Goal: Task Accomplishment & Management: Complete application form

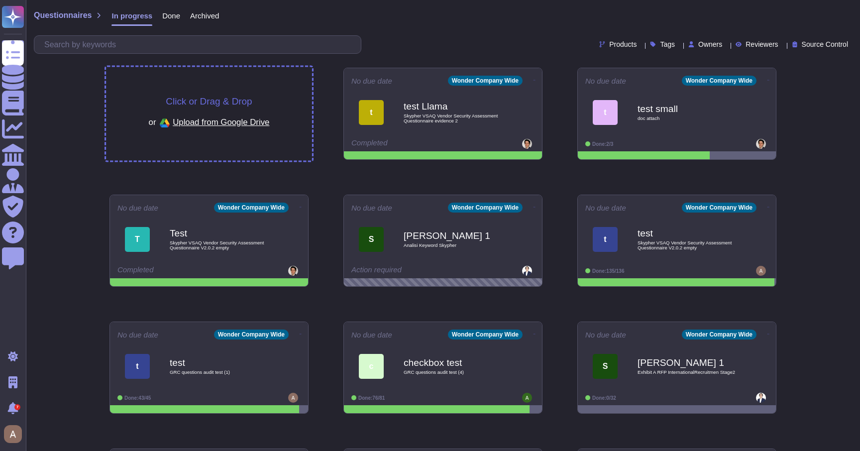
click at [233, 90] on div "Click or Drag & Drop or Upload from Google Drive" at bounding box center [209, 114] width 206 height 94
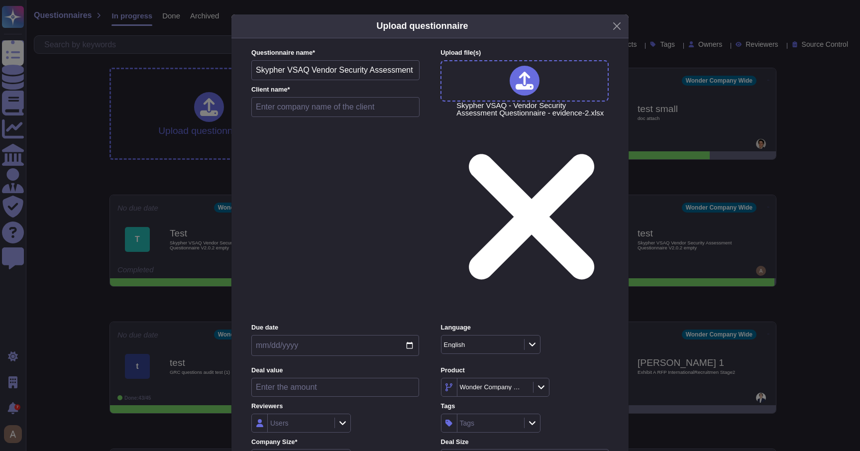
click at [324, 117] on input "text" at bounding box center [335, 107] width 168 height 20
type input "test"
click at [337, 451] on div at bounding box center [343, 459] width 16 height 11
click at [327, 308] on div "Inside (<100 users)" at bounding box center [301, 312] width 81 height 9
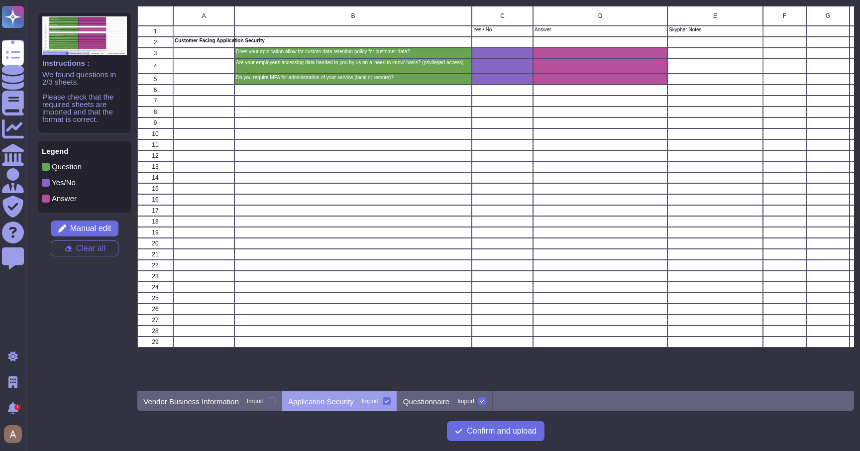
scroll to position [385, 717]
click at [207, 400] on p "Vendor Business Information" at bounding box center [191, 401] width 96 height 7
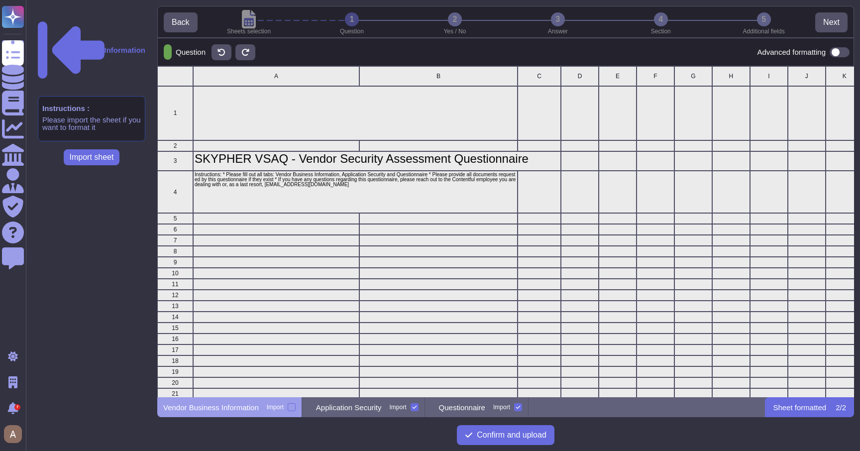
scroll to position [331, 697]
click at [475, 407] on p "Questionnaire" at bounding box center [462, 407] width 46 height 7
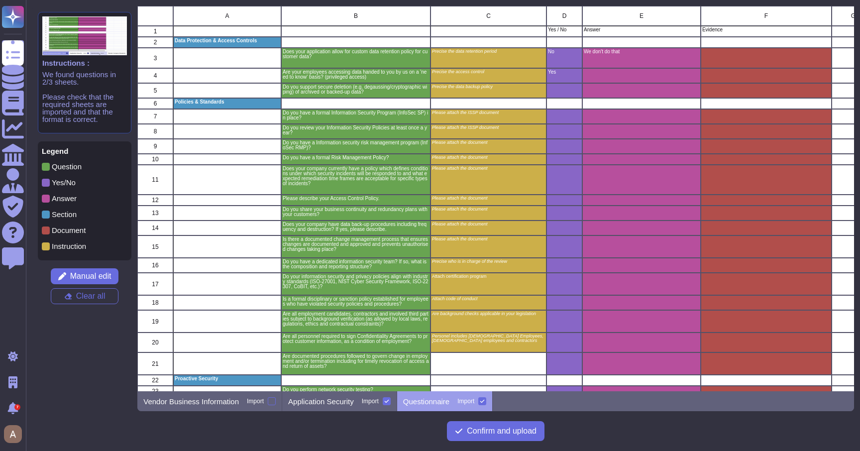
scroll to position [385, 717]
click at [485, 399] on icon at bounding box center [482, 401] width 5 height 5
click at [0, 0] on input "Import" at bounding box center [0, 0] width 0 height 0
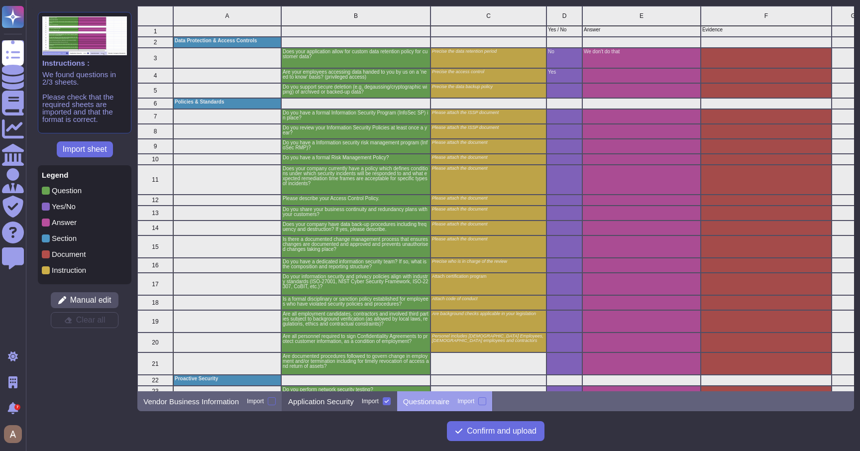
click at [340, 398] on p "Application Security" at bounding box center [321, 401] width 66 height 7
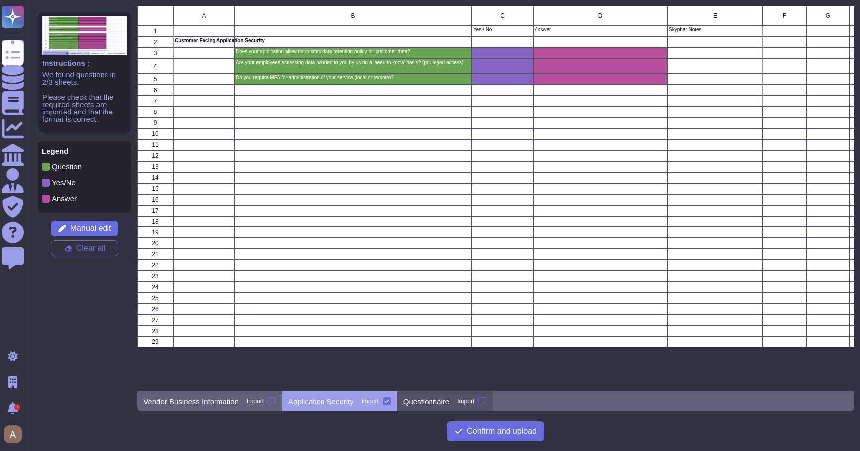
click at [486, 399] on div at bounding box center [483, 401] width 8 height 8
click at [0, 0] on input "Import" at bounding box center [0, 0] width 0 height 0
click at [492, 427] on span "Confirm and upload" at bounding box center [502, 431] width 70 height 8
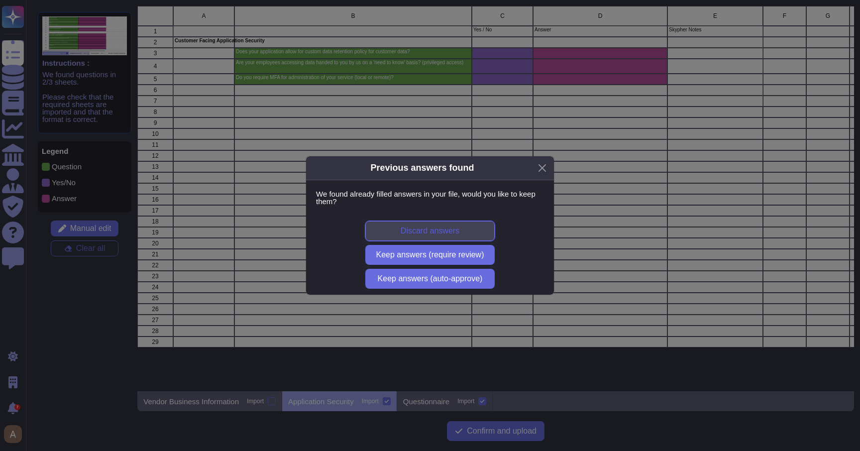
click at [469, 235] on button "Discard answers" at bounding box center [429, 231] width 129 height 20
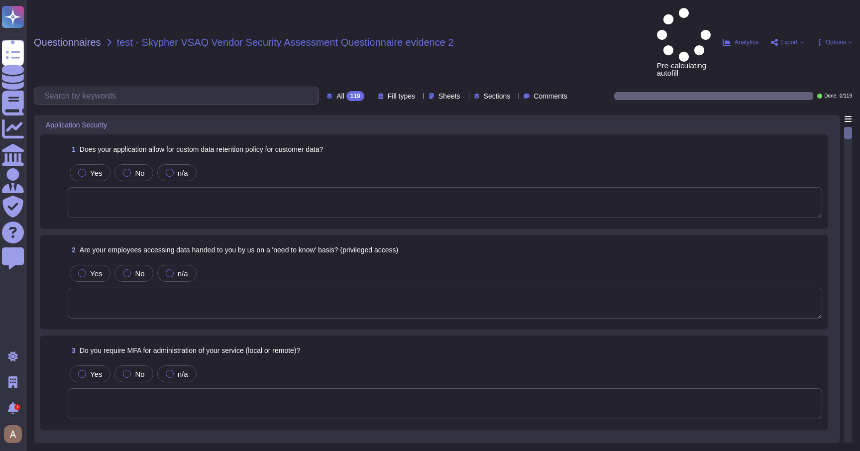
click at [388, 93] on span "Fill types" at bounding box center [401, 96] width 27 height 7
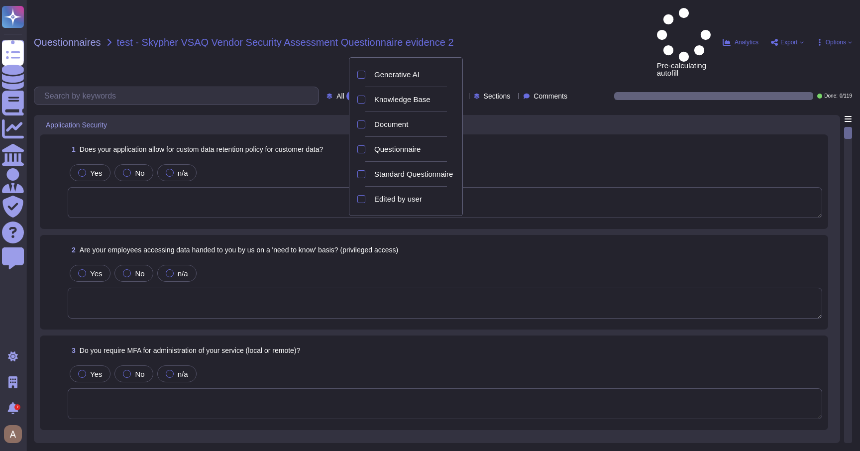
click at [390, 91] on div "Fill types" at bounding box center [398, 96] width 41 height 10
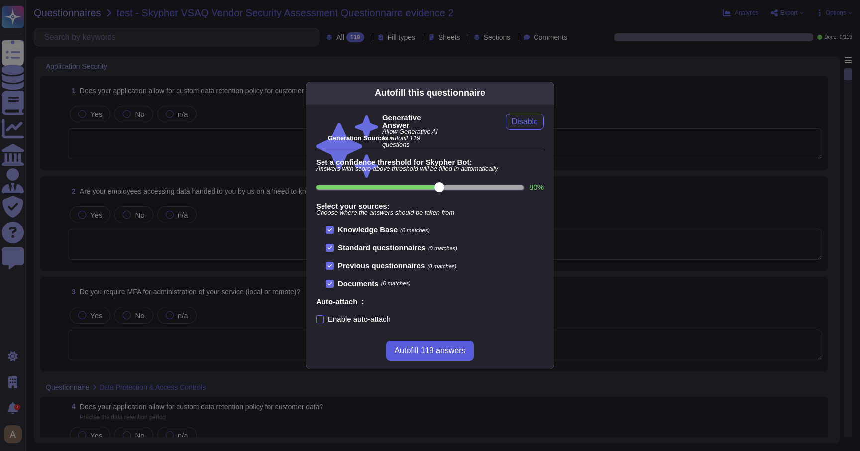
click at [432, 349] on span "Autofill 119 answers" at bounding box center [429, 351] width 71 height 8
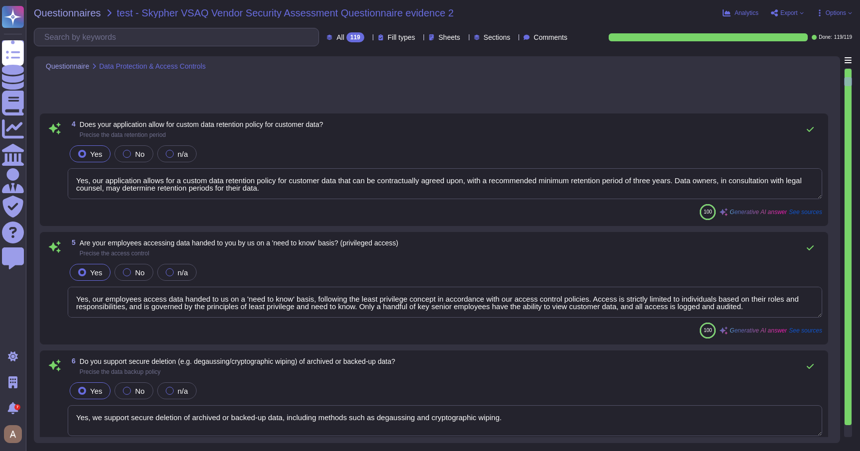
type textarea "Yes, our application allows for a custom data retention policy for customer dat…"
type textarea "Yes, our employees access data handed to us on a 'need to know' basis, followin…"
type textarea "Yes, we support secure deletion of archived or backed-up data, including method…"
type textarea "Yes, XXX Company has a formal Information Security Program (InfoSec SP) in plac…"
type textarea "Yes, we review our Information Security Policies at least once a year. The ISMS…"
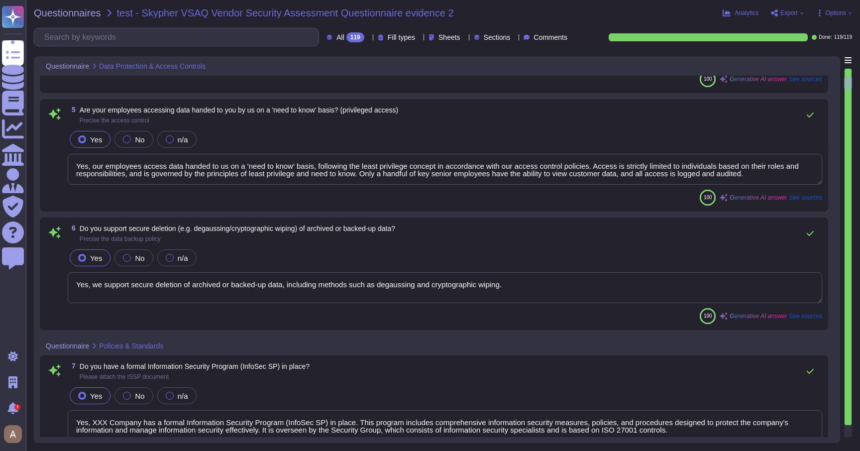
type textarea "Yes, we have an Information security risk management program (InfoSec RMP)."
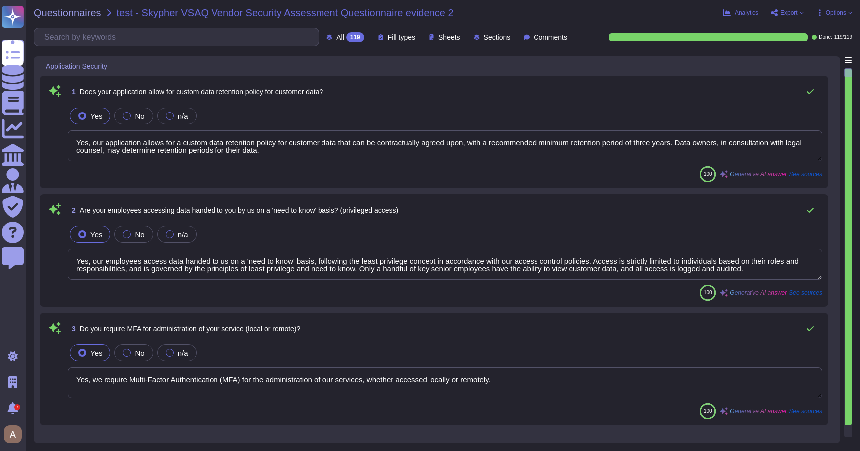
type textarea "Yes, our application allows for a custom data retention policy for customer dat…"
type textarea "Yes, our employees access data handed to us on a 'need to know' basis, followin…"
type textarea "Yes, we require Multi-Factor Authentication (MFA) for the administration of our…"
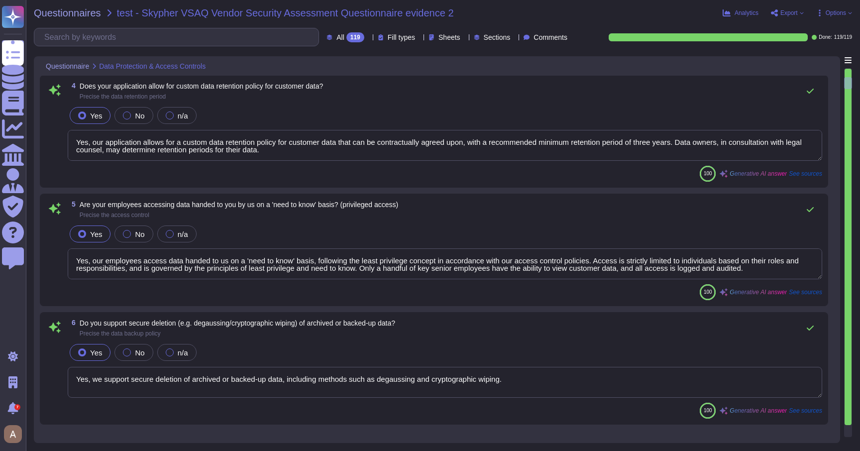
type textarea "Yes, we support secure deletion of archived or backed-up data, including method…"
type textarea "Yes, XXX Company has a formal Information Security Program (InfoSec SP) in plac…"
type textarea "Yes, we review our Information Security Policies at least once a year. The ISMS…"
type textarea "Yes, we have an Information security risk management program (InfoSec RMP)."
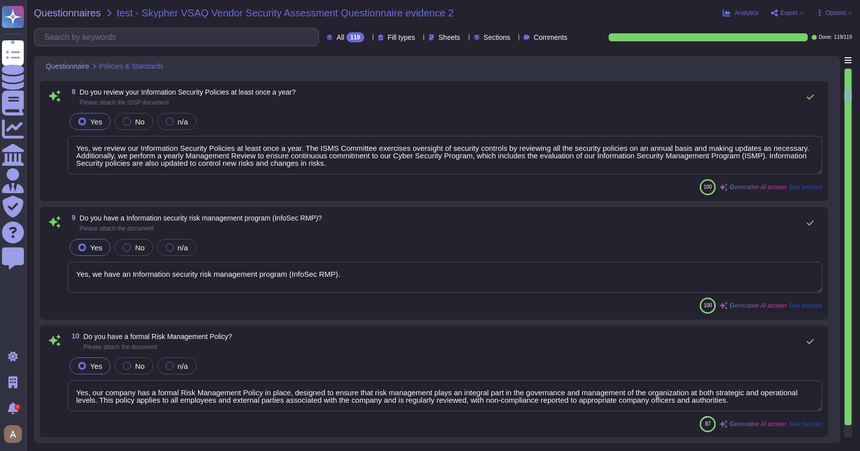
type textarea "Yes, our company has a formal Risk Management Policy in place, designed to ensu…"
type textarea "No, XXX Company does not have a policy that defines conditions under which secu…"
type textarea "Our Access Control Policy is designed to ensure that staff access rights are gr…"
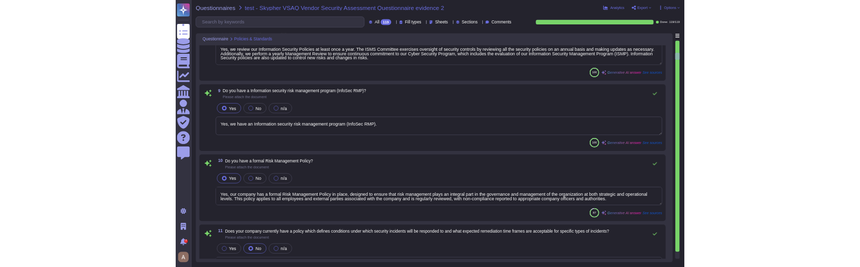
scroll to position [912, 0]
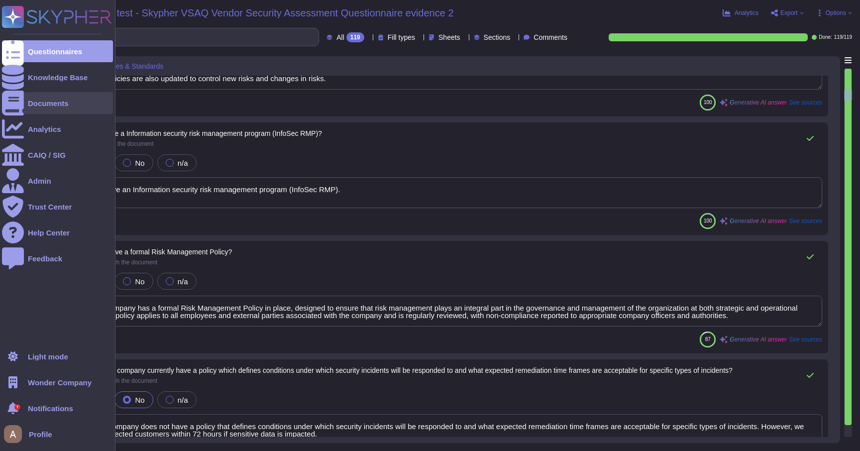
click at [18, 105] on icon at bounding box center [13, 103] width 22 height 25
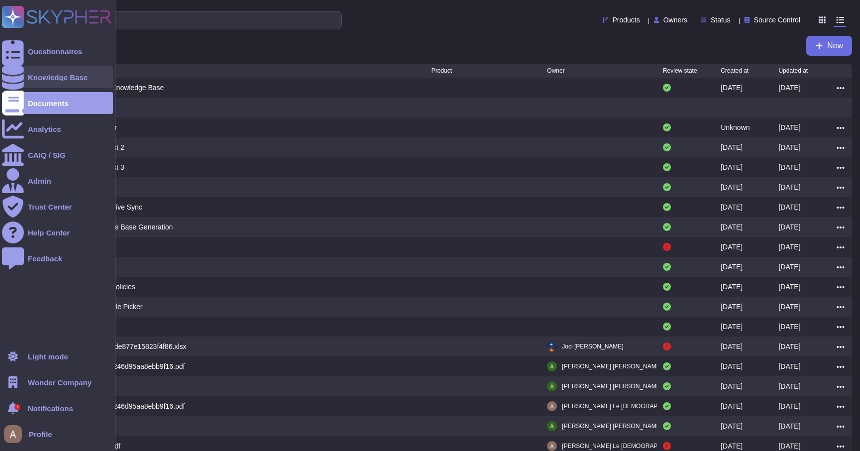
click at [33, 79] on div "Knowledge Base" at bounding box center [58, 77] width 60 height 7
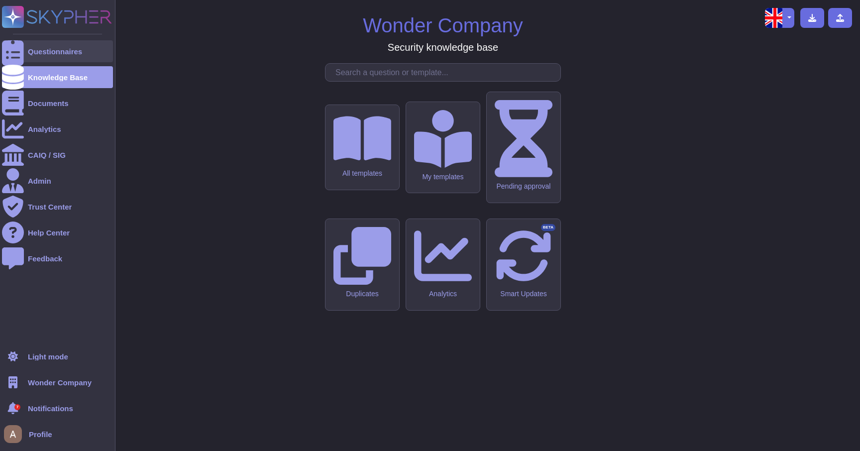
click at [44, 51] on div "Questionnaires" at bounding box center [55, 51] width 54 height 7
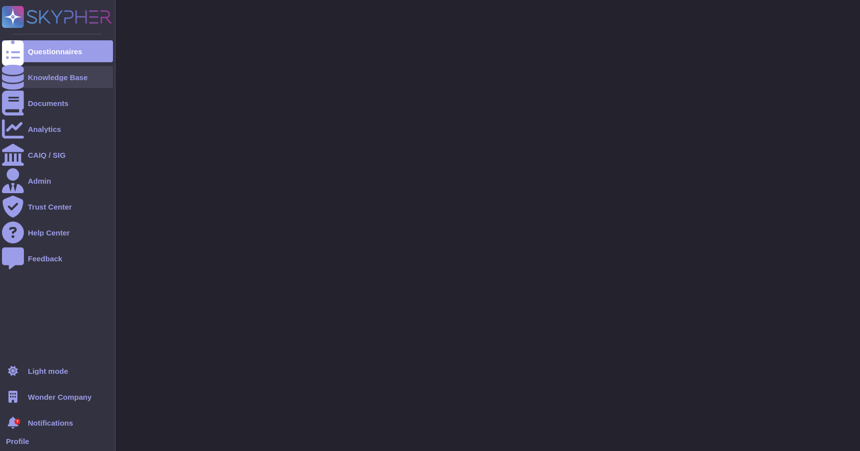
click at [50, 82] on div "Knowledge Base" at bounding box center [57, 77] width 111 height 22
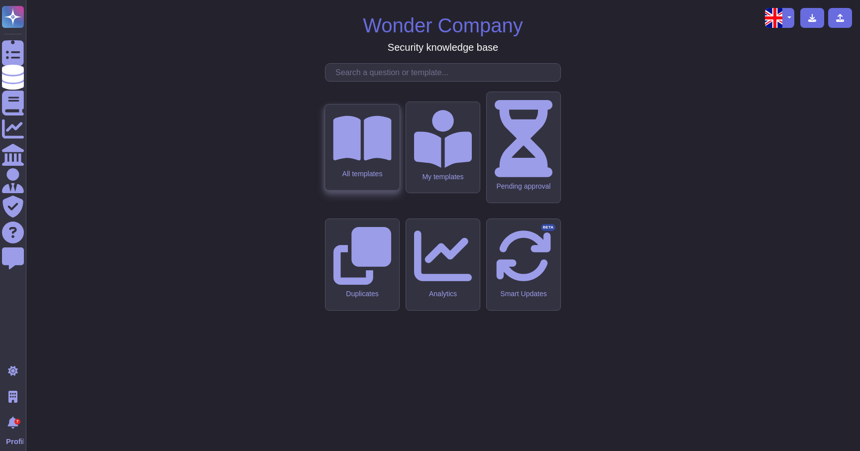
click at [351, 185] on div "All templates" at bounding box center [362, 148] width 74 height 86
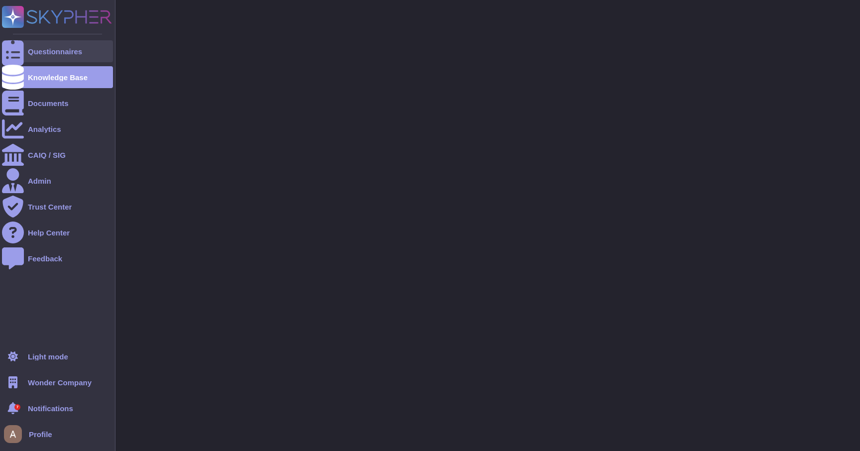
click at [21, 52] on div at bounding box center [13, 51] width 22 height 22
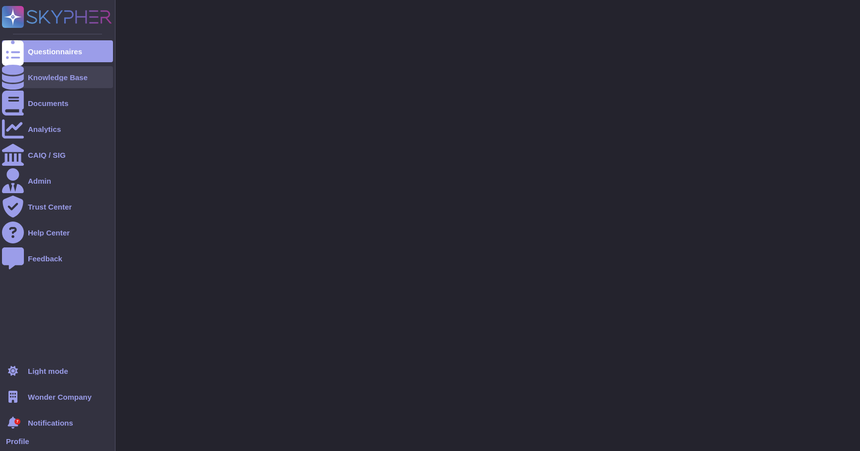
click at [28, 80] on div "Knowledge Base" at bounding box center [58, 77] width 60 height 7
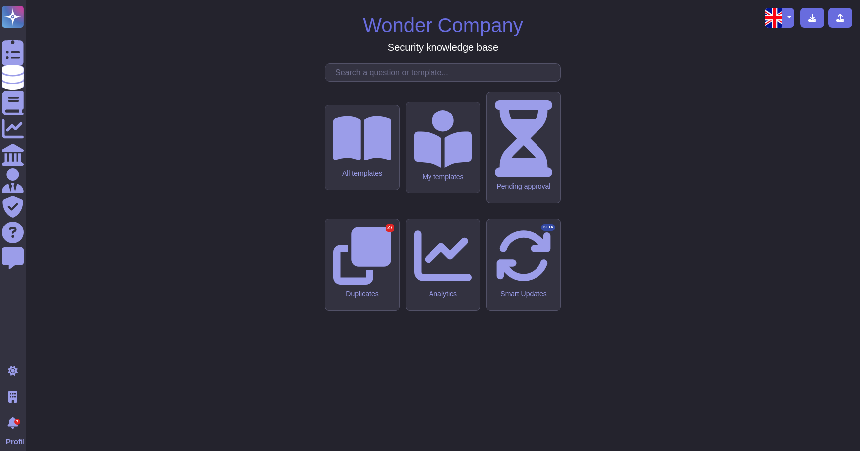
click at [319, 202] on div "Wonder Company Security knowledge base All templates My templates Pending appro…" at bounding box center [443, 225] width 819 height 435
click at [354, 161] on icon at bounding box center [362, 138] width 58 height 45
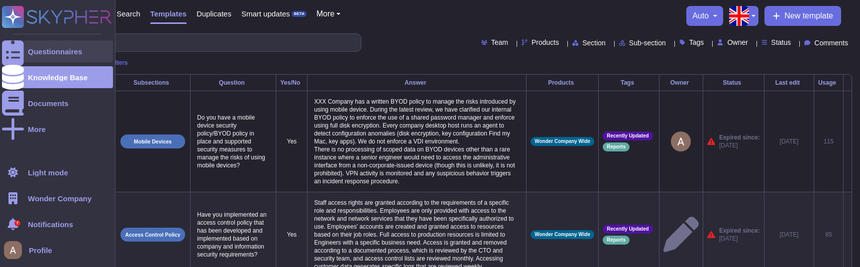
click at [4, 53] on div at bounding box center [13, 51] width 22 height 22
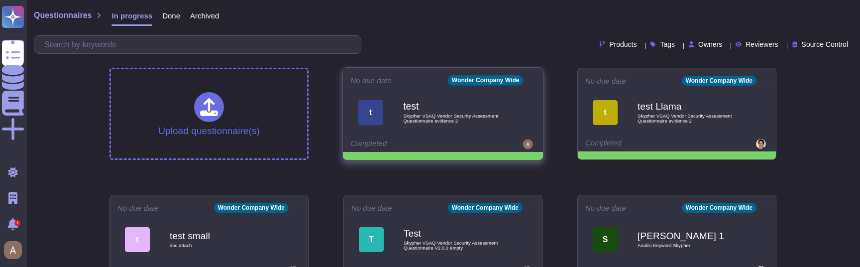
click at [435, 94] on div "test Skypher VSAQ Vendor Security Assessment Questionnaire evidence 2" at bounding box center [453, 112] width 101 height 40
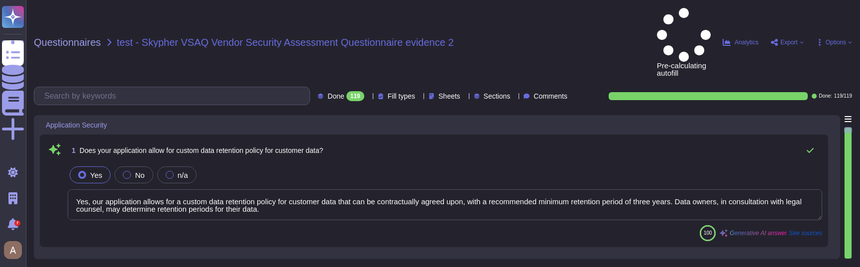
type textarea "Yes, our application allows for a custom data retention policy for customer dat…"
type textarea "Yes, our employees access data handed to us on a 'need to know' basis, followin…"
type textarea "Yes, we require Multi-Factor Authentication (MFA) for the administration of our…"
type textarea "Yes, our application allows for a custom data retention policy for customer dat…"
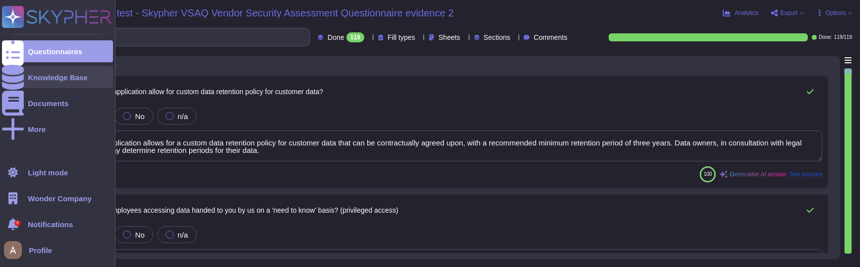
click at [13, 79] on icon at bounding box center [13, 77] width 22 height 25
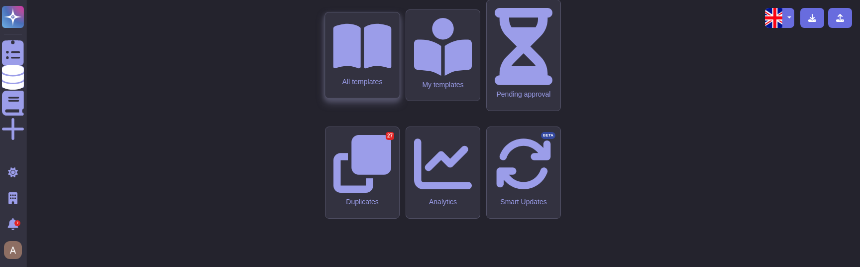
click at [367, 86] on div "All templates" at bounding box center [362, 82] width 58 height 8
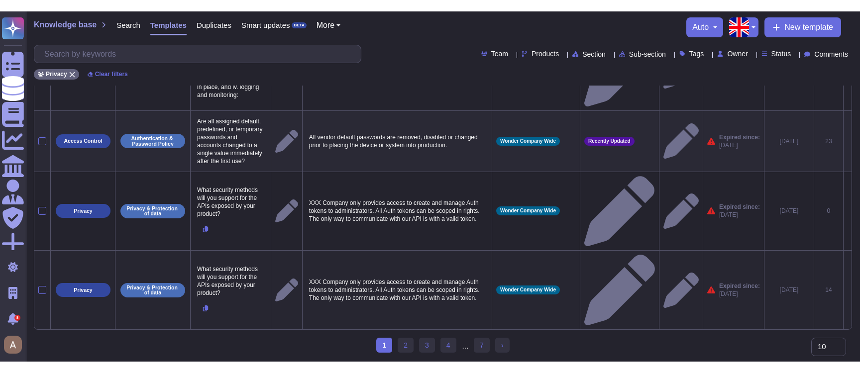
scroll to position [644, 0]
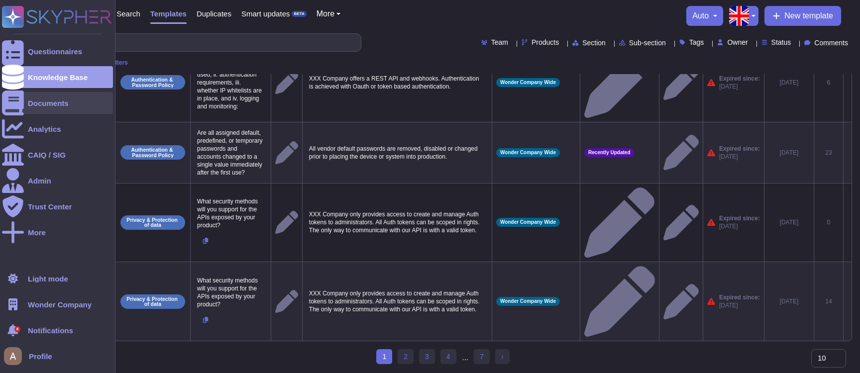
click at [12, 97] on div at bounding box center [13, 103] width 22 height 22
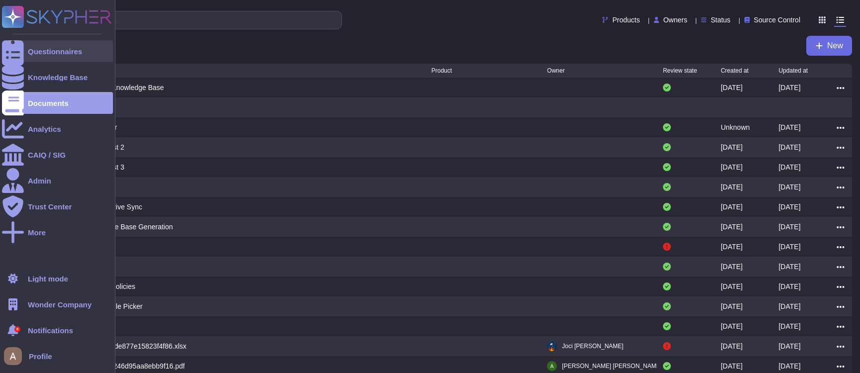
click at [13, 54] on icon at bounding box center [13, 51] width 22 height 29
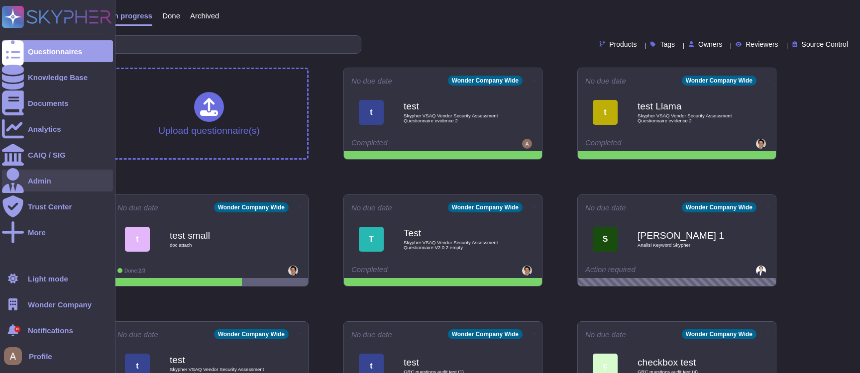
click at [46, 177] on div "Admin" at bounding box center [39, 180] width 23 height 7
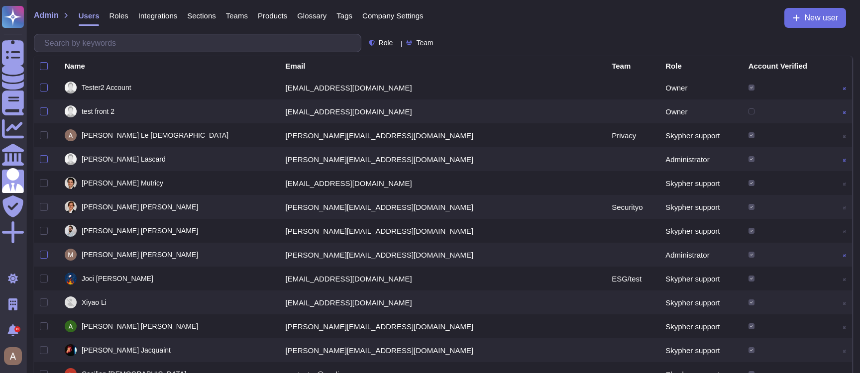
click at [164, 18] on span "Integrations" at bounding box center [157, 15] width 39 height 7
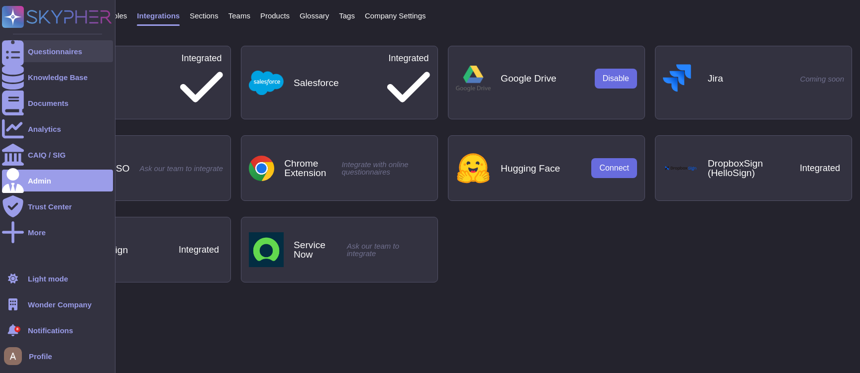
click at [56, 59] on div "Questionnaires" at bounding box center [57, 51] width 111 height 22
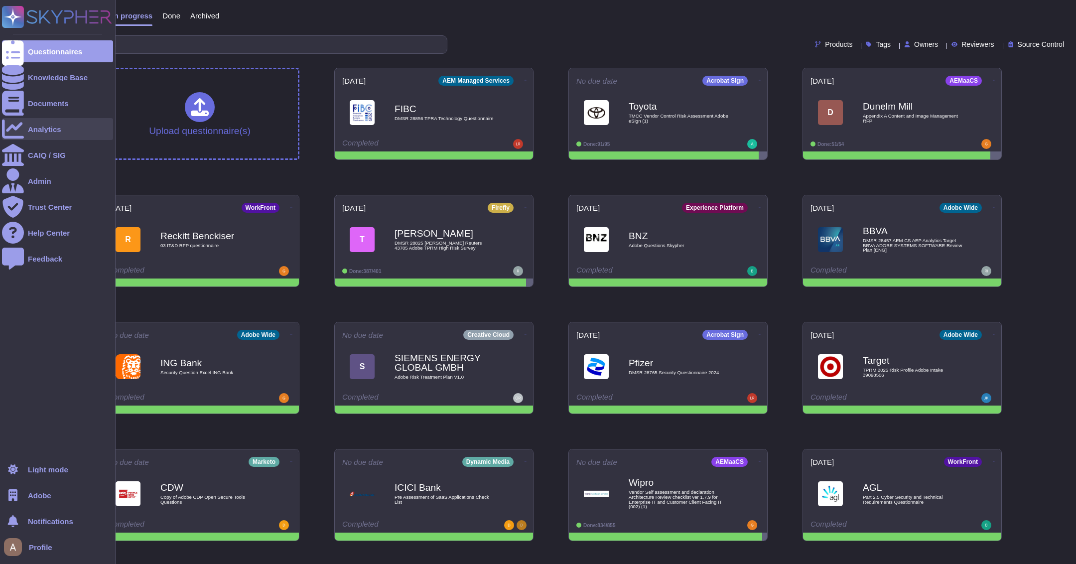
click at [46, 132] on div "Analytics" at bounding box center [44, 128] width 33 height 7
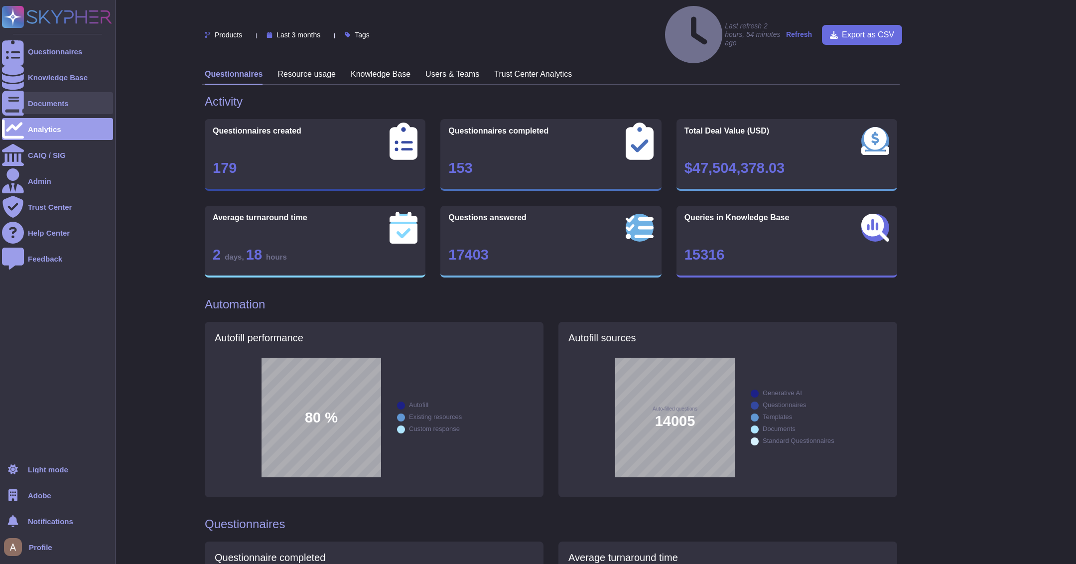
click at [23, 105] on div at bounding box center [13, 103] width 22 height 22
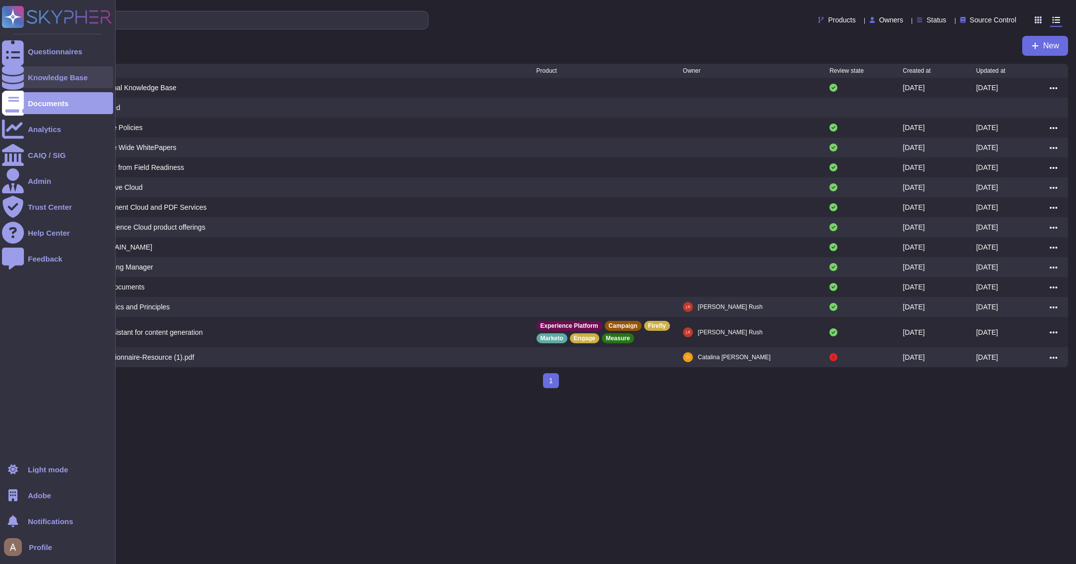
click at [36, 79] on div "Knowledge Base" at bounding box center [58, 77] width 60 height 7
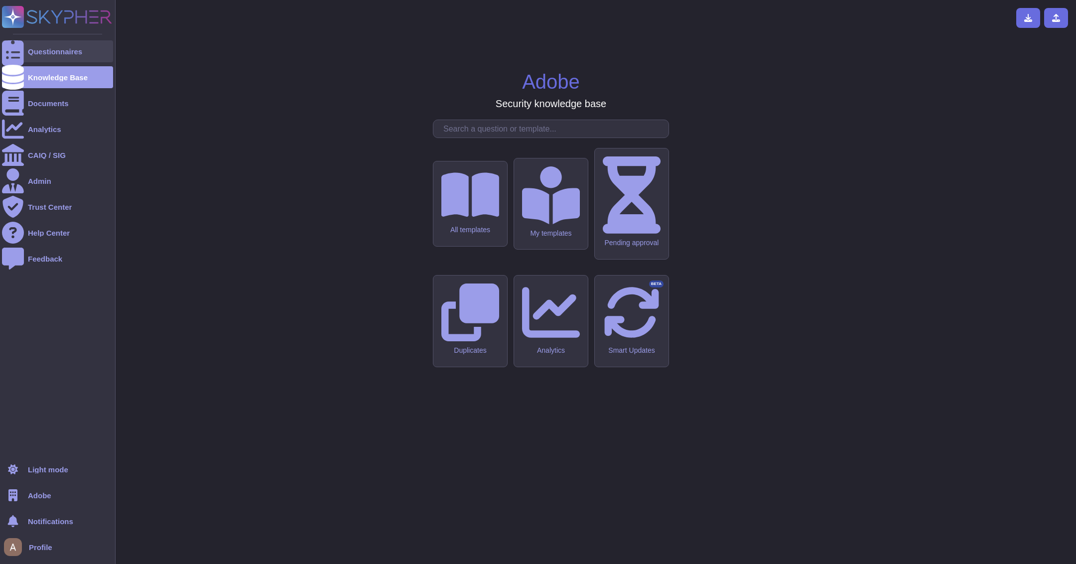
click at [44, 59] on div "Questionnaires" at bounding box center [57, 51] width 111 height 22
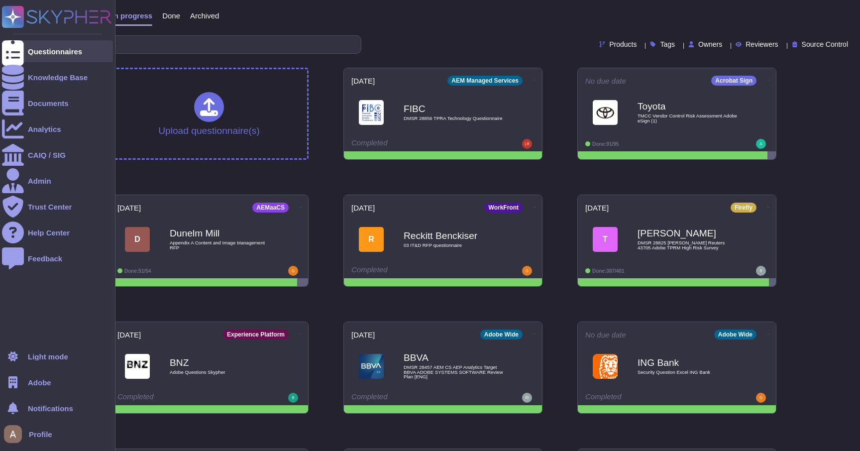
click at [8, 61] on div at bounding box center [13, 51] width 22 height 22
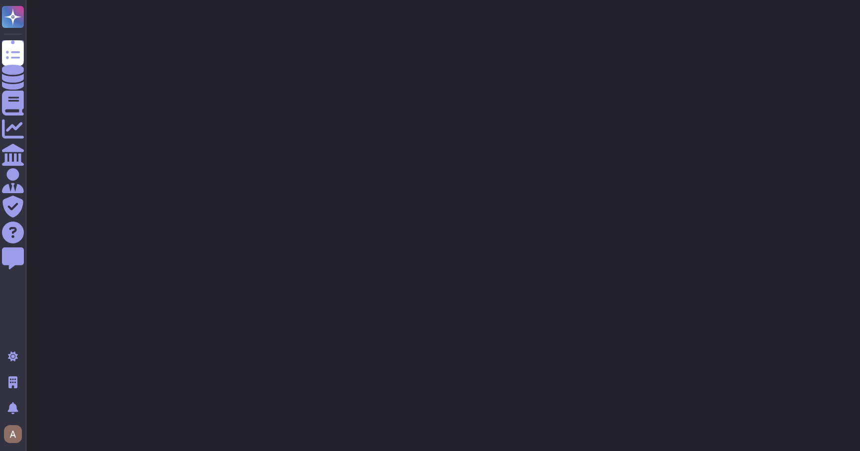
click at [441, 50] on html "Questionnaires Knowledge Base Documents Analytics CAIQ / SIG Admin Trust Center…" at bounding box center [430, 25] width 860 height 50
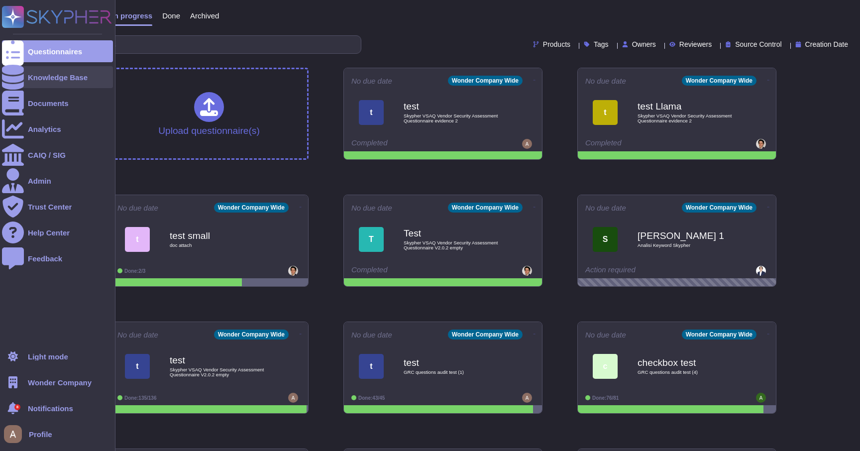
click at [35, 73] on div "Knowledge Base" at bounding box center [57, 77] width 111 height 22
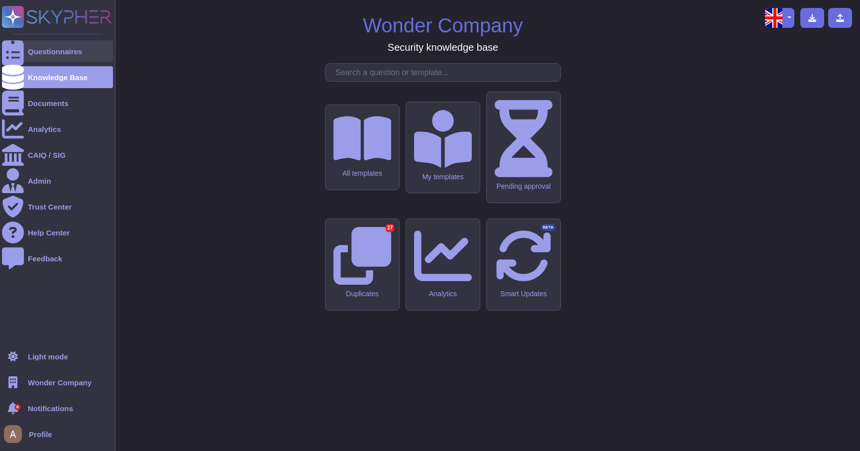
click at [21, 58] on div at bounding box center [13, 51] width 22 height 22
